Goal: Find specific page/section: Find specific page/section

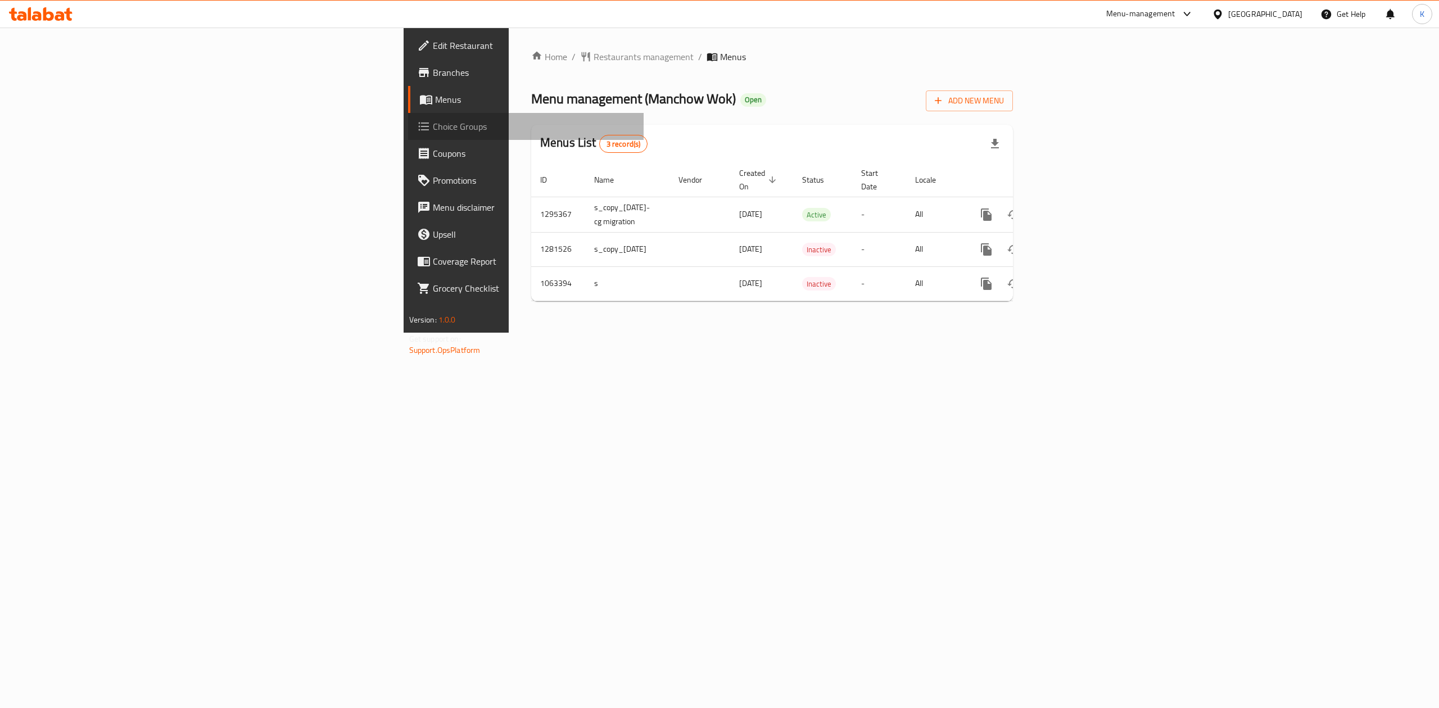
click at [433, 126] on span "Choice Groups" at bounding box center [534, 126] width 202 height 13
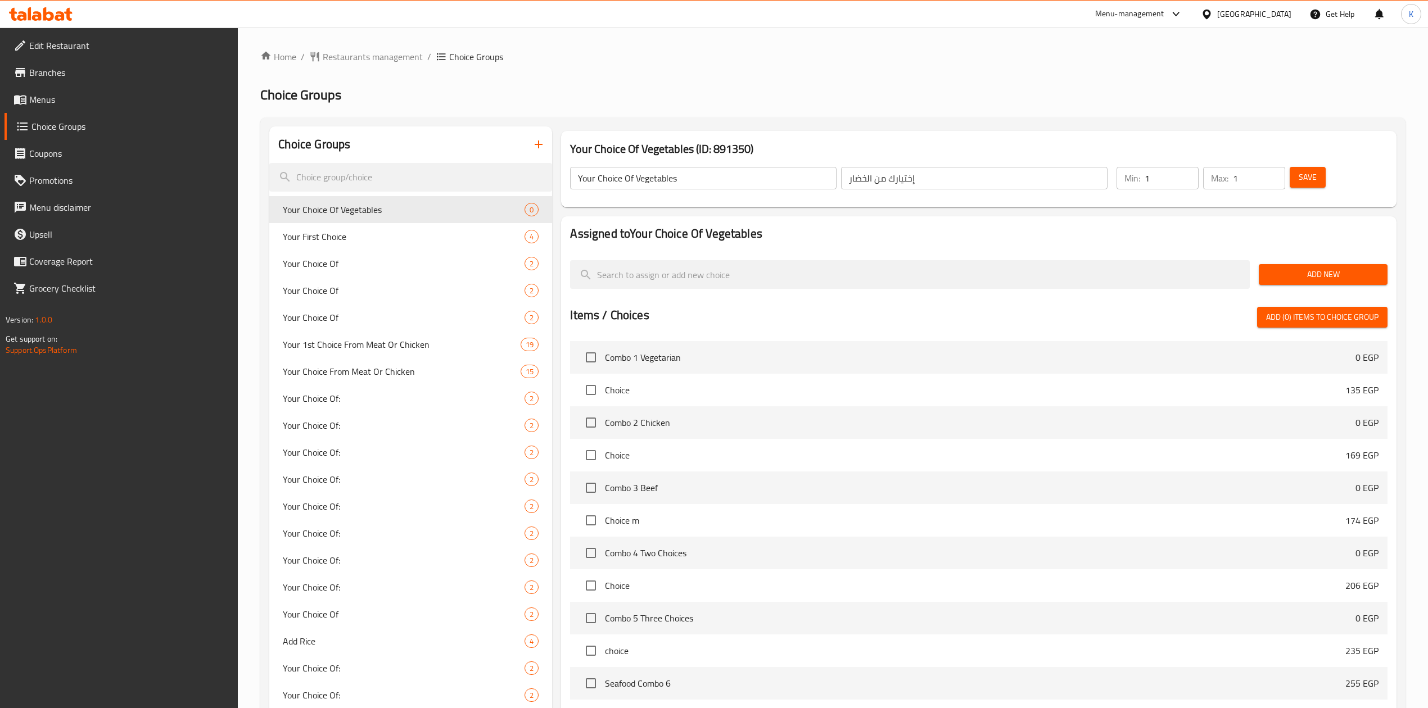
click at [52, 17] on icon at bounding box center [48, 13] width 11 height 13
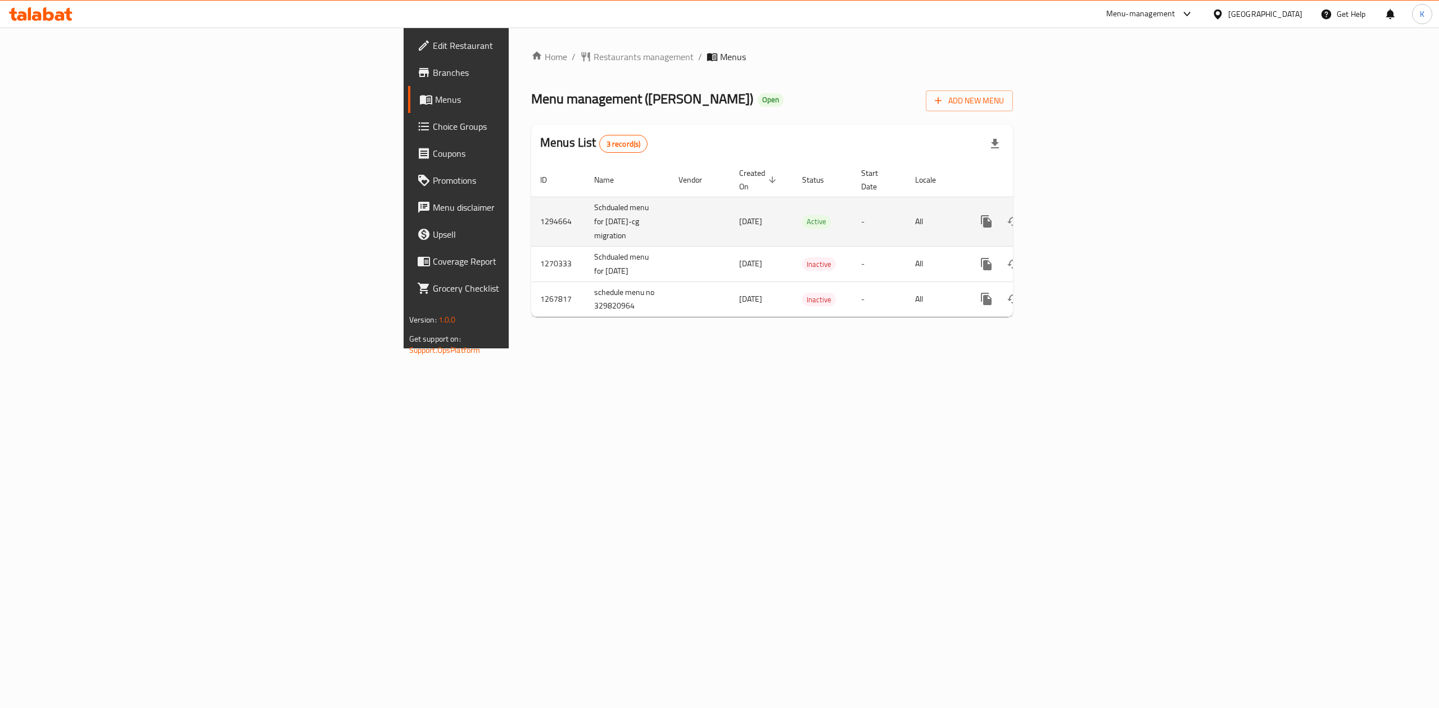
click at [1073, 216] on icon "enhanced table" at bounding box center [1067, 221] width 10 height 10
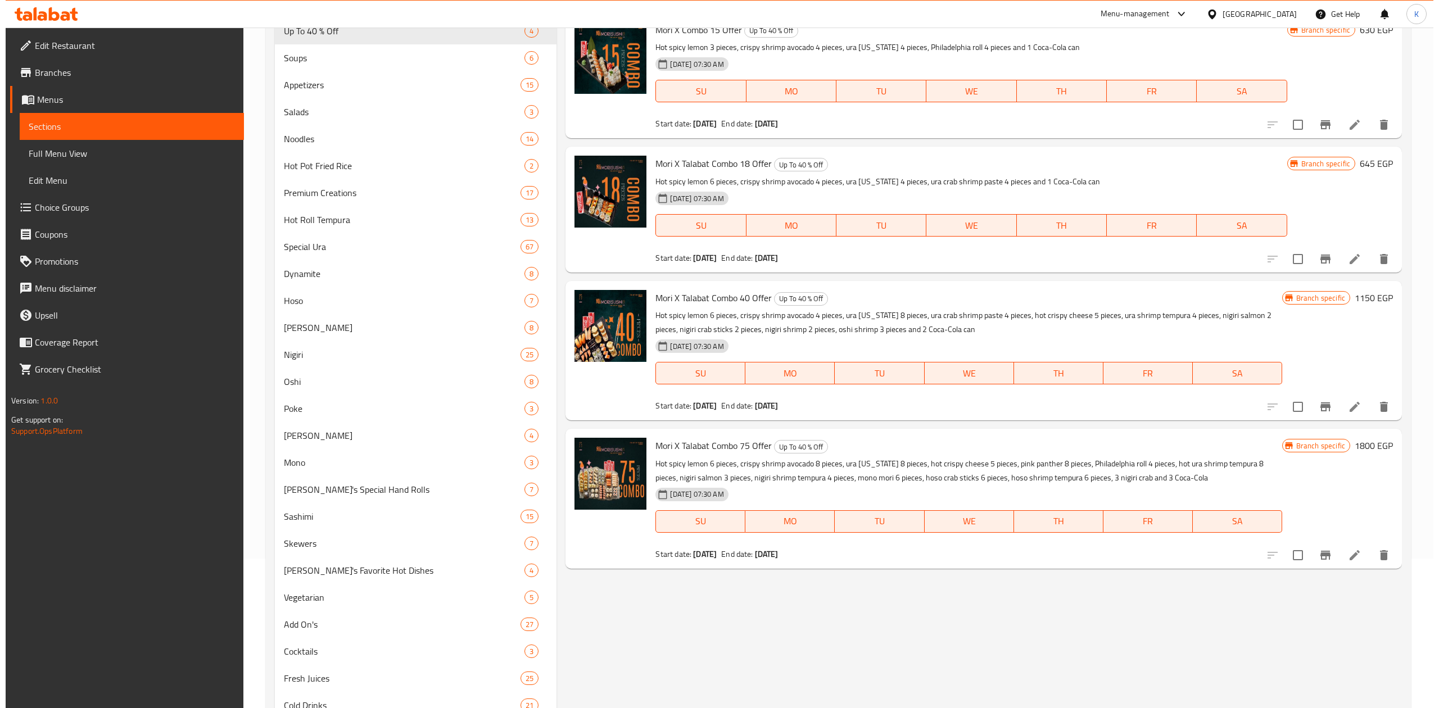
scroll to position [75, 0]
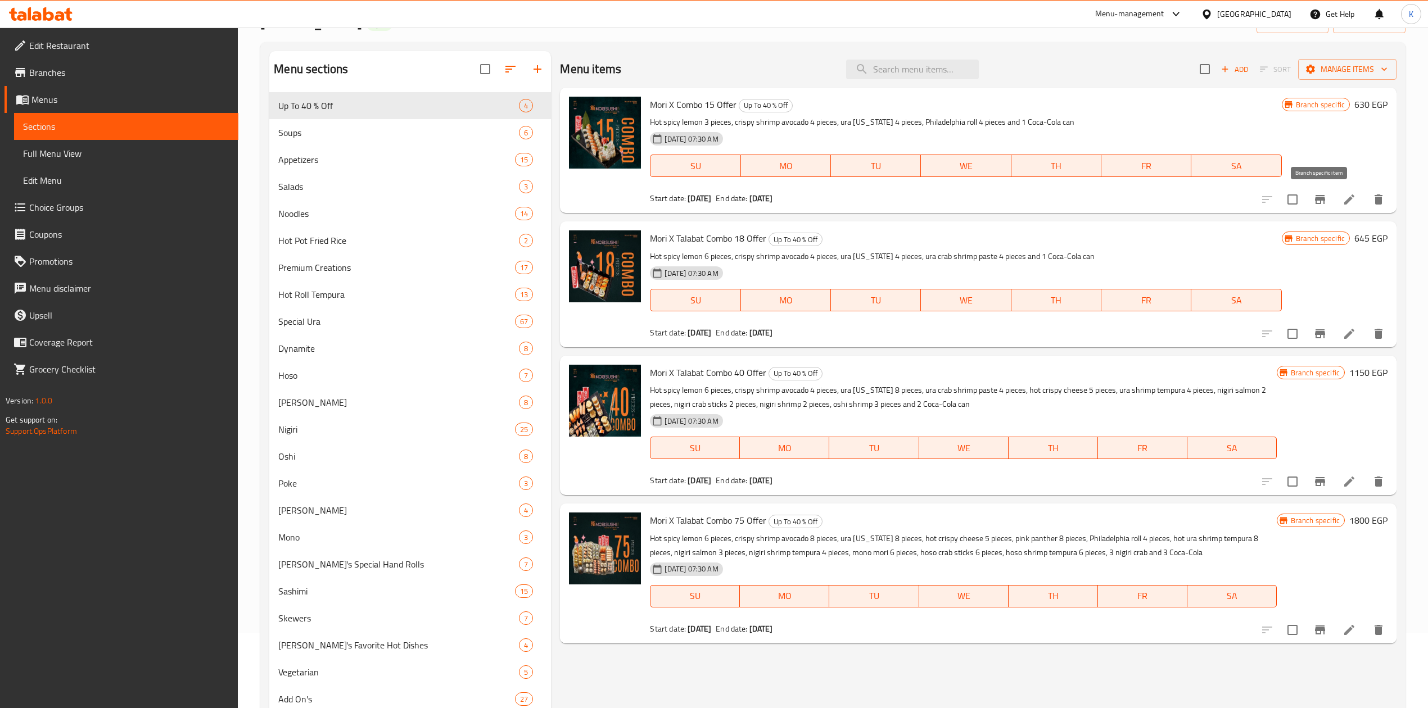
click at [1323, 202] on icon "Branch-specific-item" at bounding box center [1319, 199] width 13 height 13
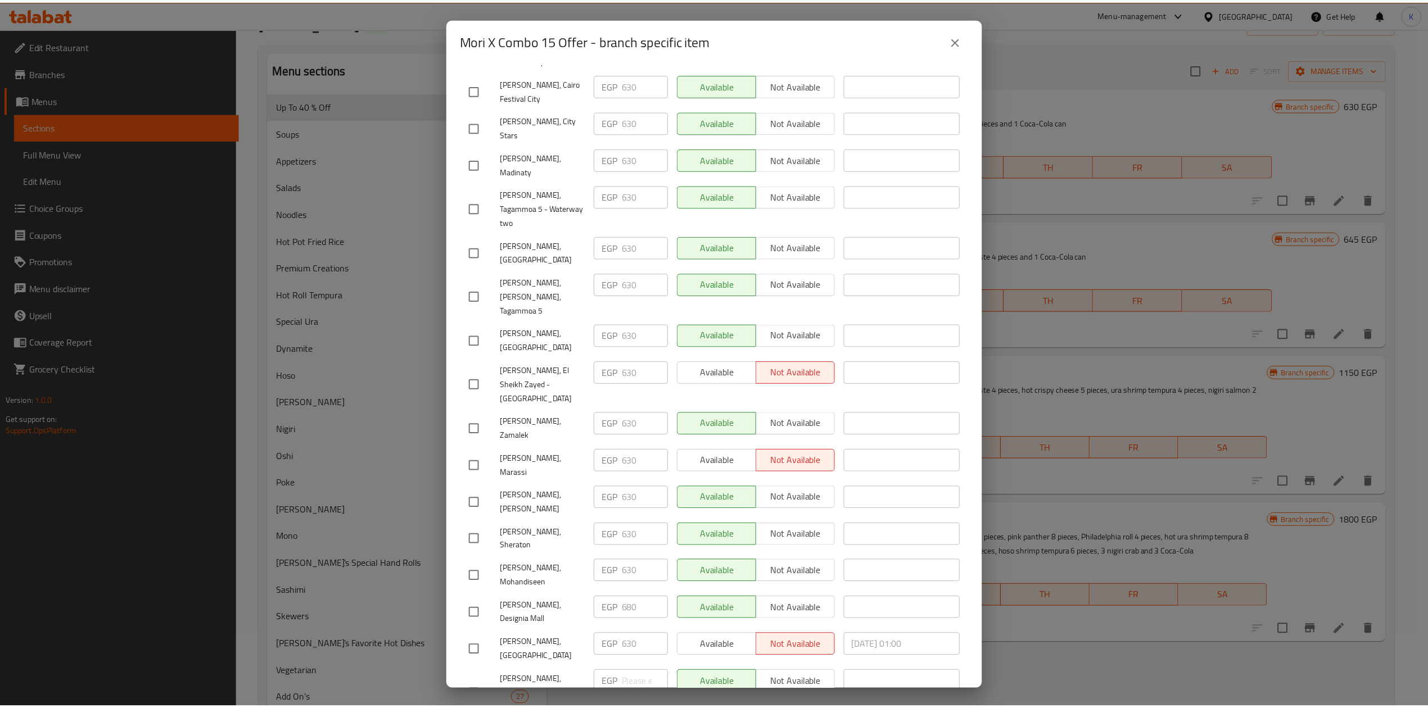
scroll to position [0, 0]
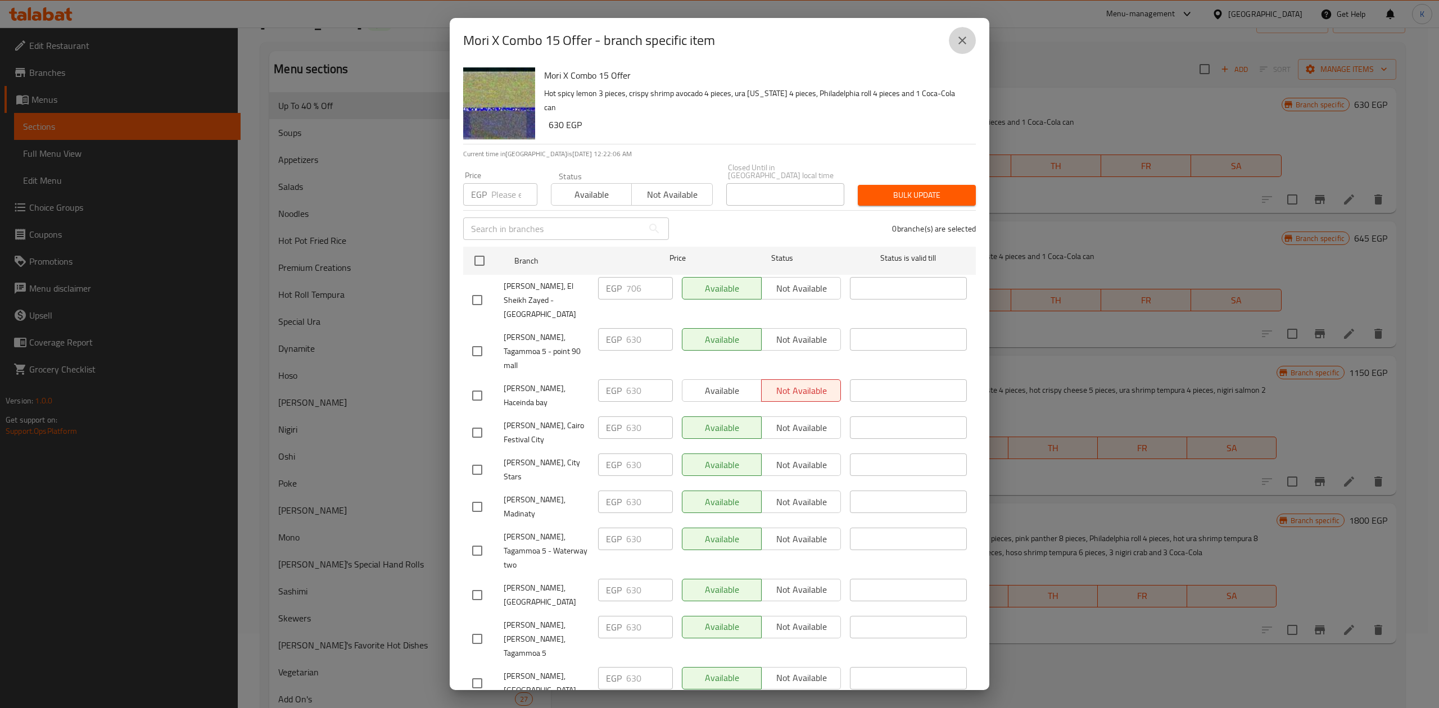
click at [966, 38] on icon "close" at bounding box center [962, 40] width 13 height 13
